Goal: Understand process/instructions: Learn how to perform a task or action

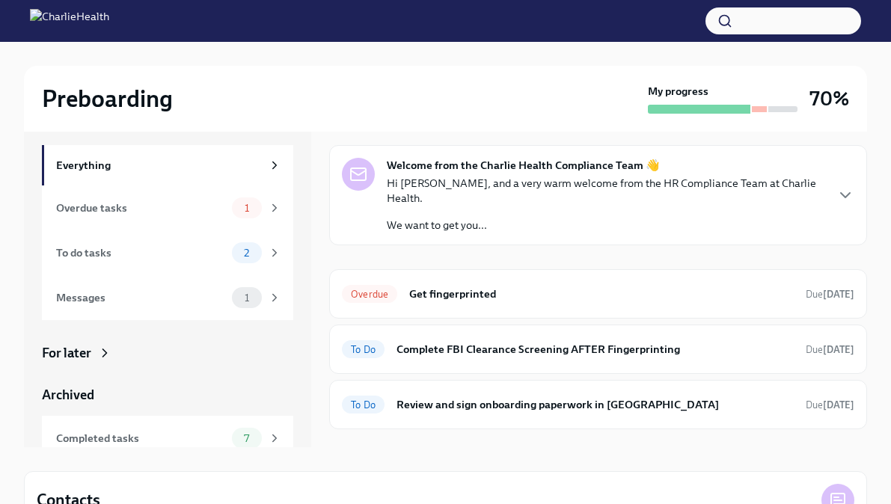
scroll to position [38, 0]
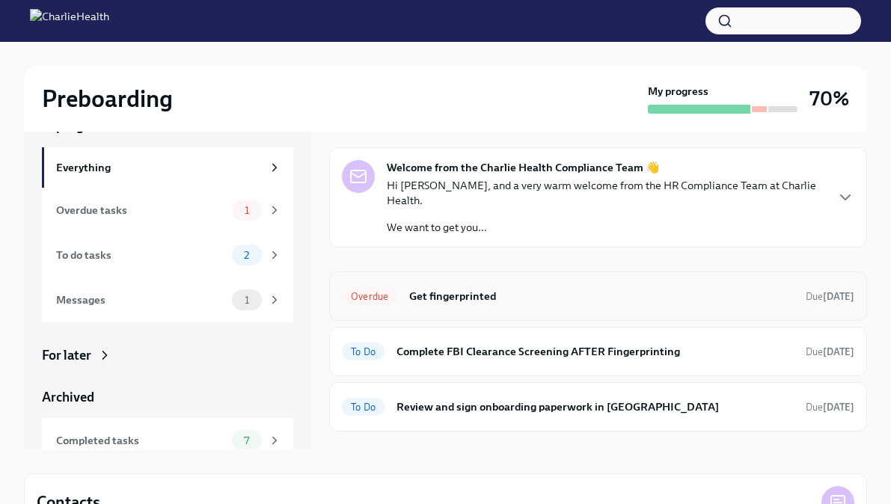
click at [412, 288] on h6 "Get fingerprinted" at bounding box center [601, 296] width 385 height 16
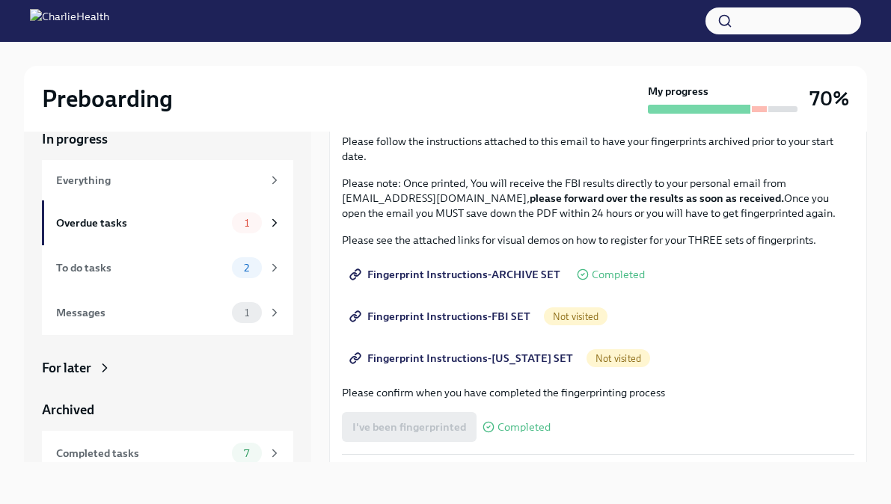
scroll to position [123, 0]
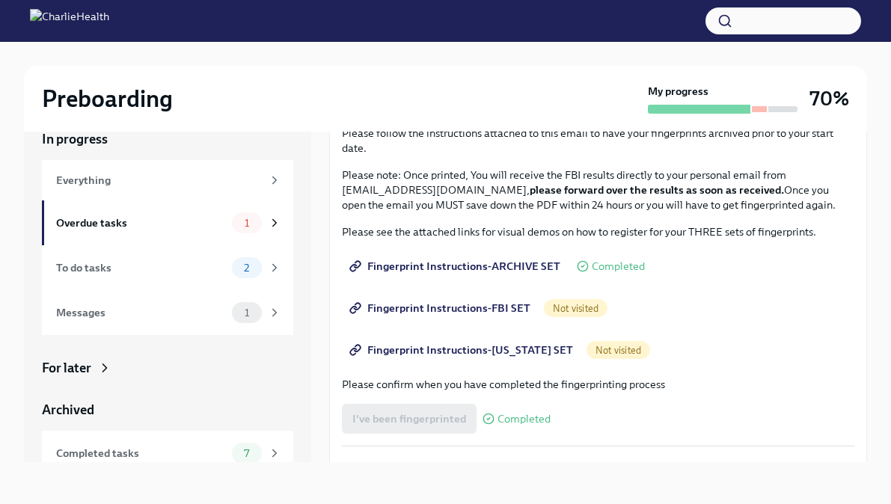
click at [388, 269] on span "Fingerprint Instructions-ARCHIVE SET" at bounding box center [456, 266] width 208 height 15
click at [473, 262] on span "Fingerprint Instructions-ARCHIVE SET" at bounding box center [456, 266] width 208 height 15
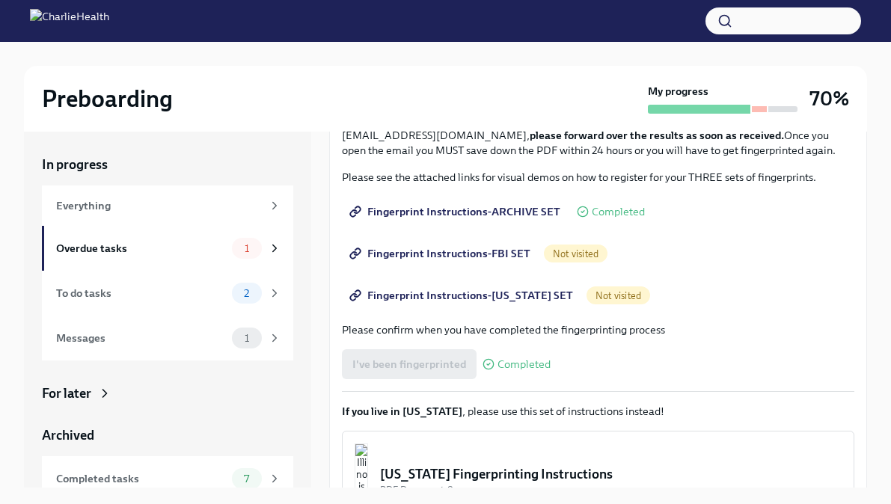
scroll to position [206, 0]
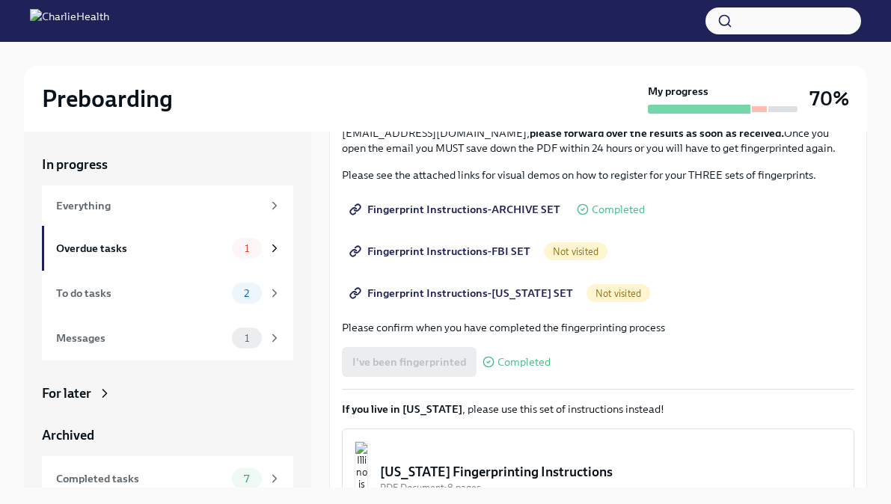
click at [419, 252] on span "Fingerprint Instructions-FBI SET" at bounding box center [441, 251] width 178 height 15
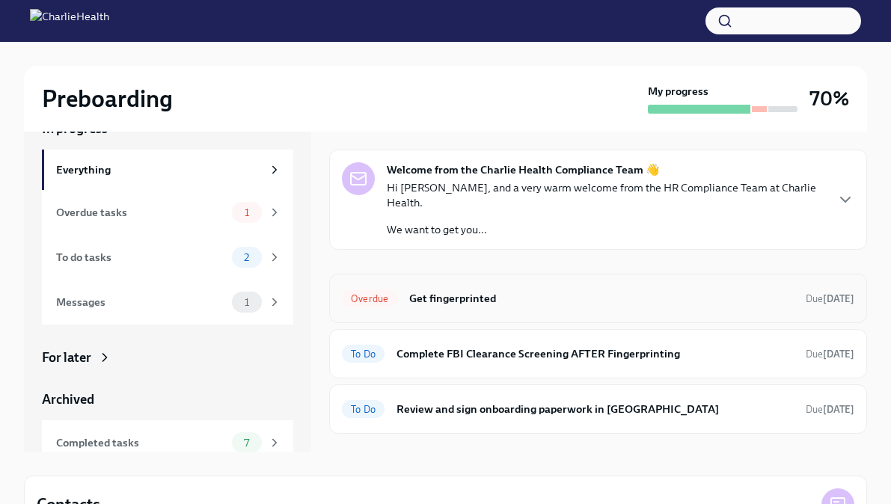
scroll to position [43, 0]
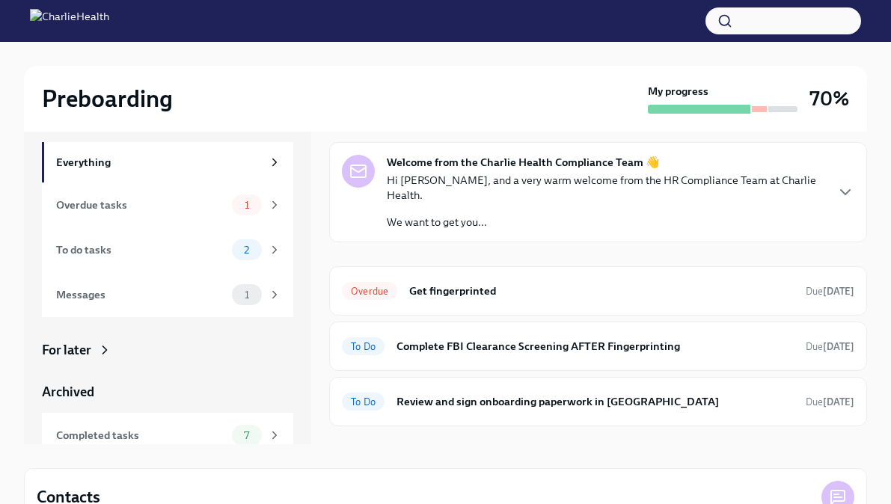
click at [846, 194] on div "Welcome from the Charlie Health Compliance Team 👋 Hi [PERSON_NAME], and a very …" at bounding box center [598, 192] width 513 height 75
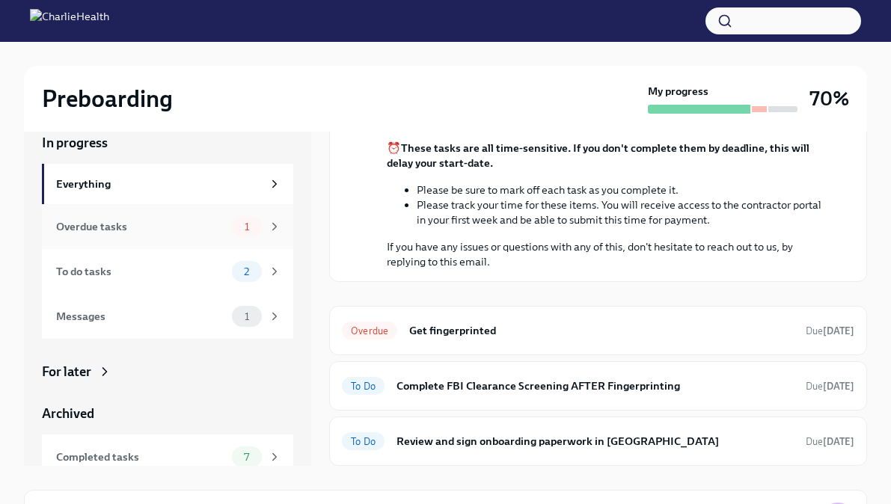
scroll to position [16, 0]
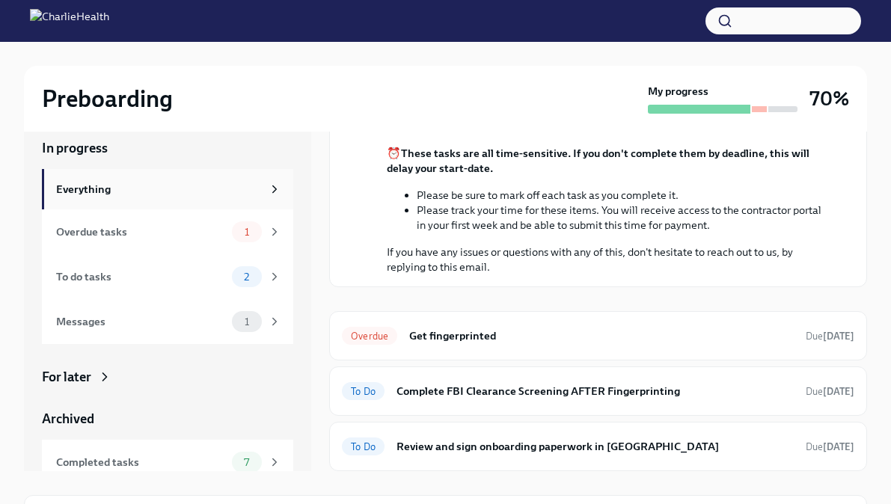
click at [218, 192] on div "Everything" at bounding box center [159, 189] width 206 height 16
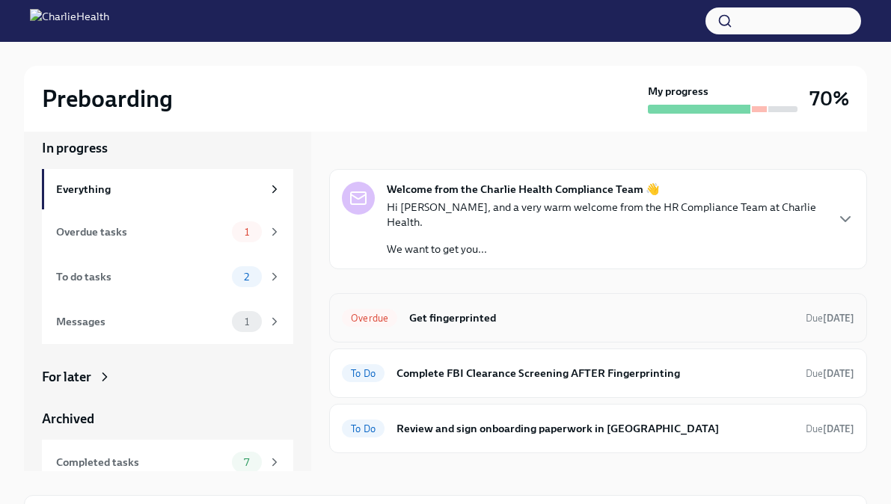
click at [498, 310] on h6 "Get fingerprinted" at bounding box center [601, 318] width 385 height 16
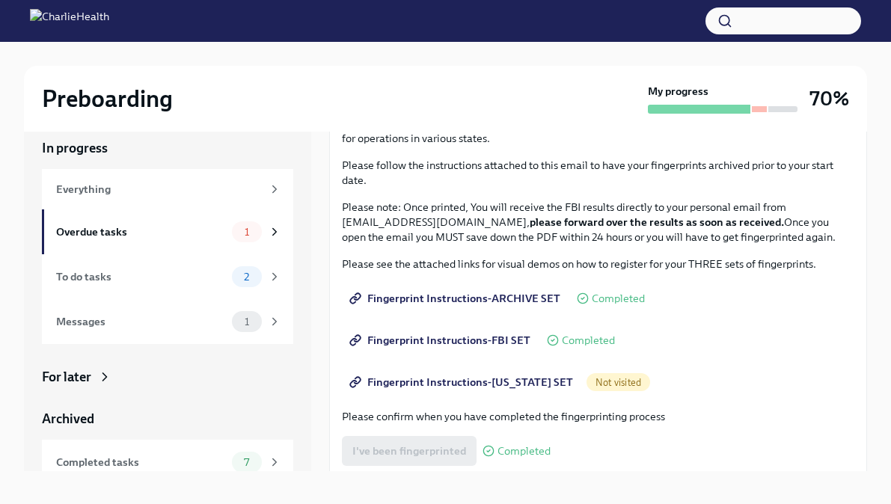
scroll to position [106, 0]
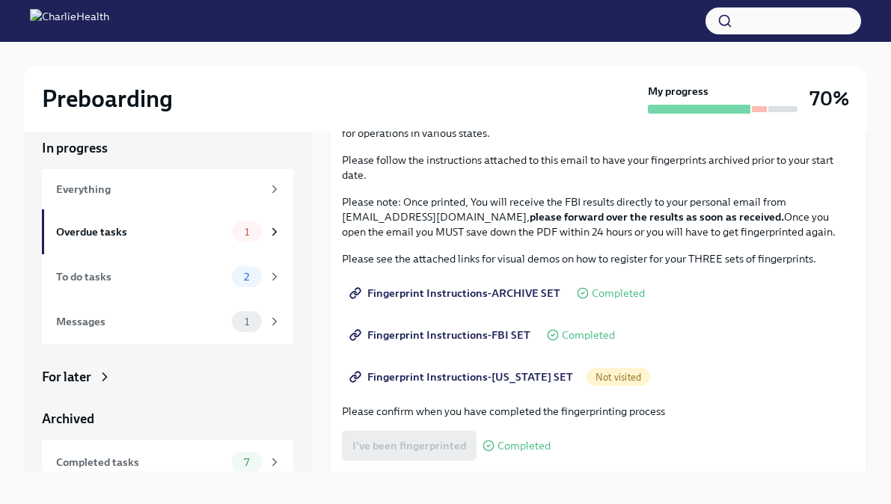
click at [420, 375] on span "Fingerprint Instructions-[US_STATE] SET" at bounding box center [462, 377] width 221 height 15
